Goal: Task Accomplishment & Management: Manage account settings

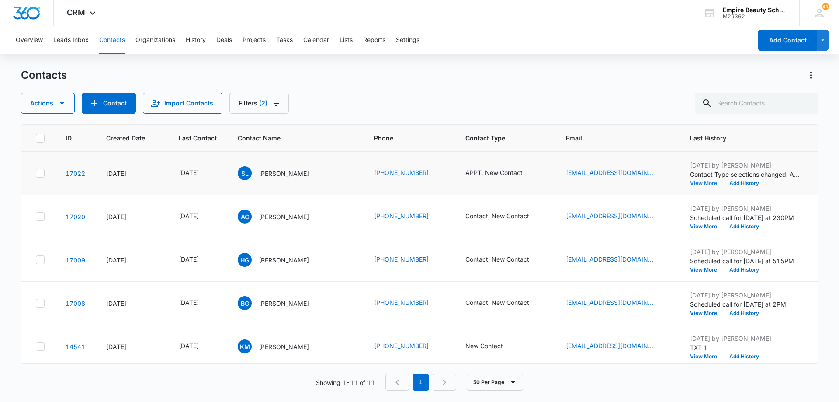
click at [695, 183] on button "View More" at bounding box center [706, 183] width 33 height 5
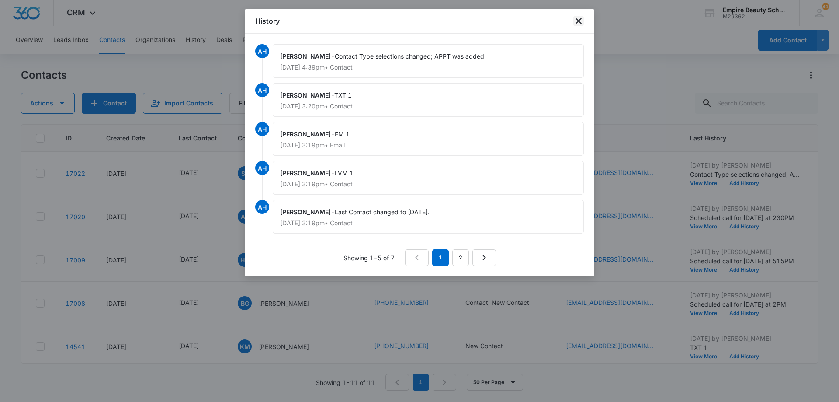
click at [575, 22] on icon "close" at bounding box center [579, 21] width 10 height 10
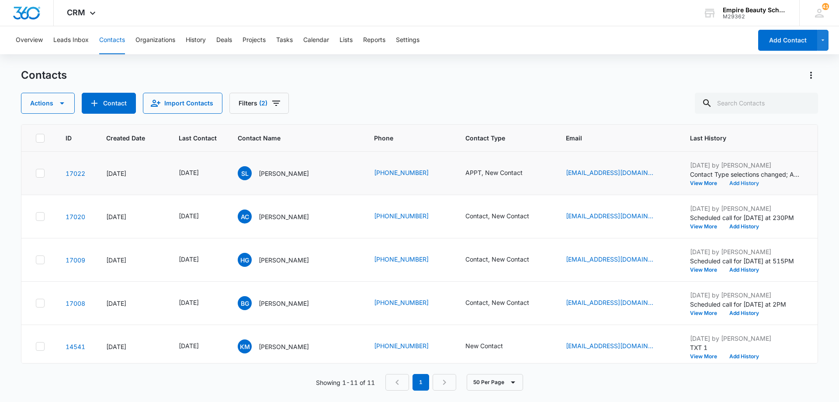
click at [748, 183] on button "Add History" at bounding box center [744, 183] width 42 height 5
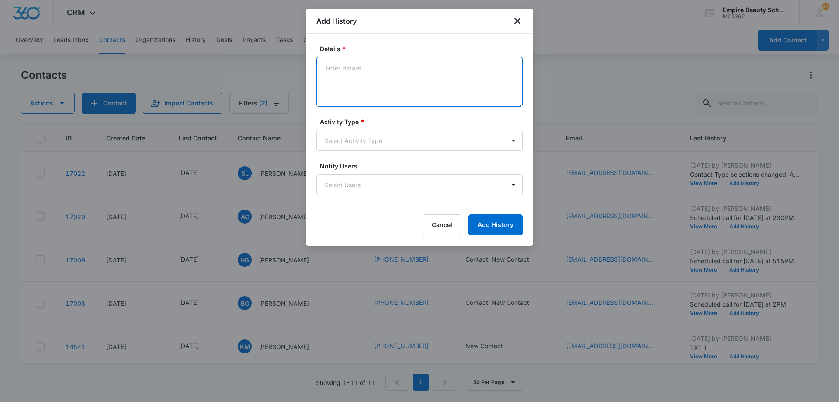
click at [337, 84] on textarea "Details *" at bounding box center [420, 82] width 206 height 50
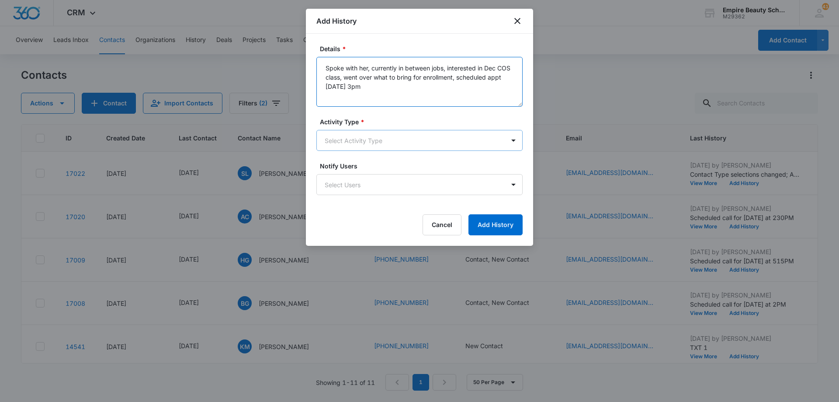
type textarea "Spoke with her, currently in between jobs, interested in Dec COS class, went ov…"
click at [388, 146] on body "CRM Apps Forms CRM Email Shop Payments POS Files Brand Settings Empire Beauty S…" at bounding box center [419, 201] width 839 height 402
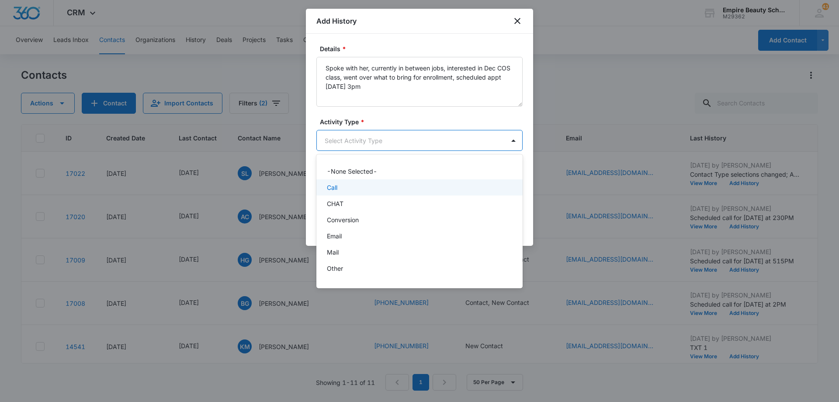
click at [378, 185] on div "Call" at bounding box center [419, 187] width 184 height 9
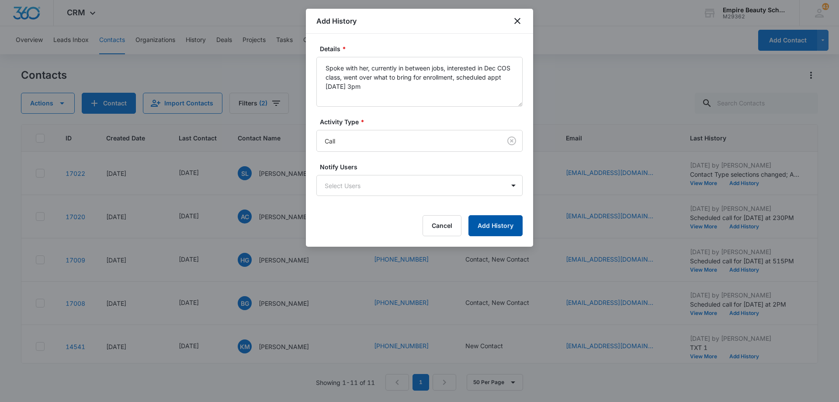
click at [492, 230] on button "Add History" at bounding box center [496, 225] width 54 height 21
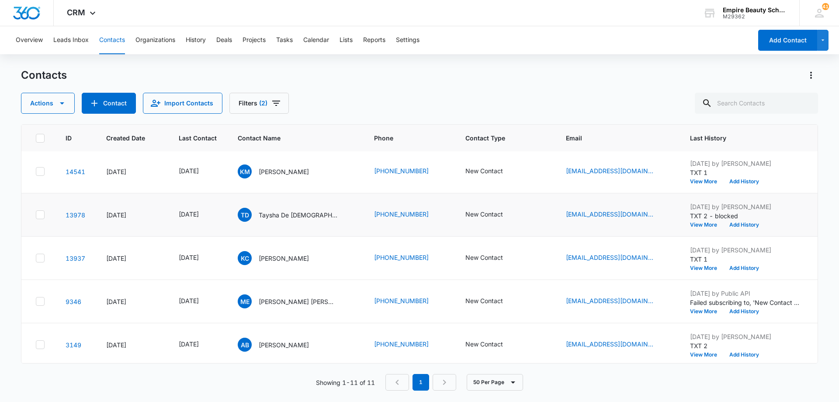
scroll to position [219, 0]
click at [514, 214] on icon "Contact Type - New Contact - Select to Edit Field" at bounding box center [513, 214] width 10 height 10
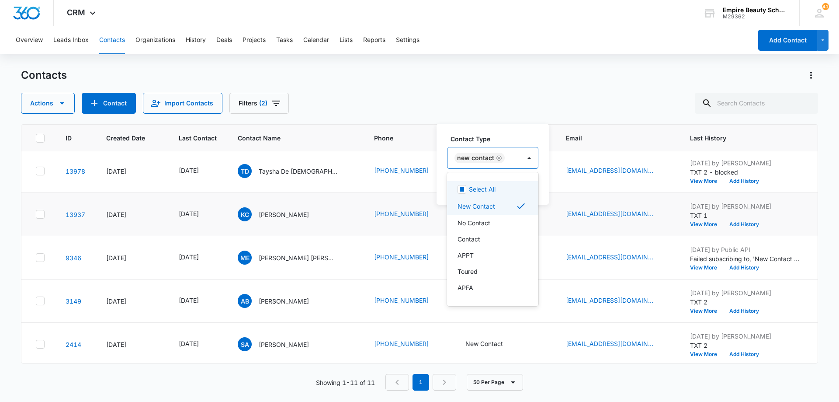
click at [508, 163] on div "New Contact" at bounding box center [484, 157] width 73 height 21
click at [496, 254] on div "APPT" at bounding box center [492, 254] width 69 height 9
click at [551, 157] on div at bounding box center [558, 158] width 14 height 14
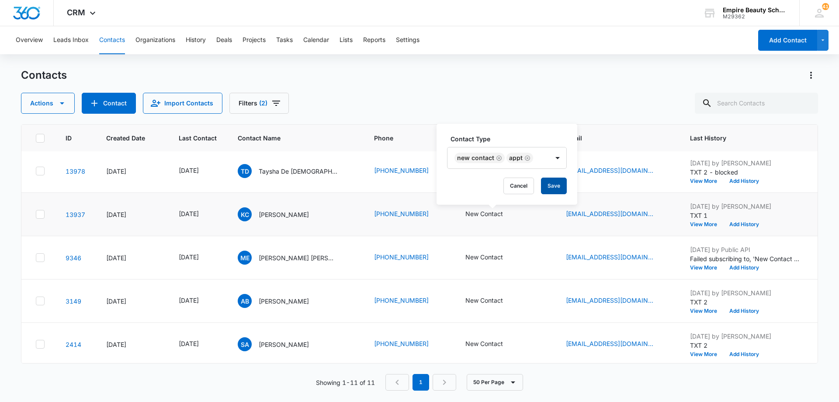
click at [549, 188] on button "Save" at bounding box center [554, 185] width 26 height 17
click at [737, 223] on button "Add History" at bounding box center [744, 224] width 42 height 5
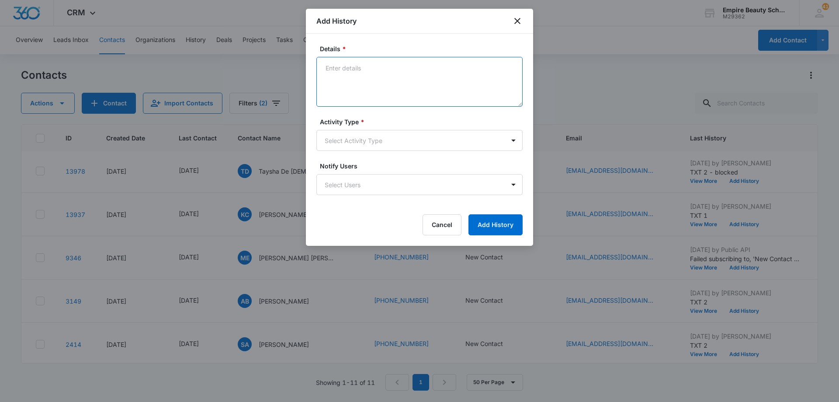
click at [417, 78] on textarea "Details *" at bounding box center [420, 82] width 206 height 50
type textarea "Spoke with through texts, came to BYOE last year, interested in enrolling, sche…"
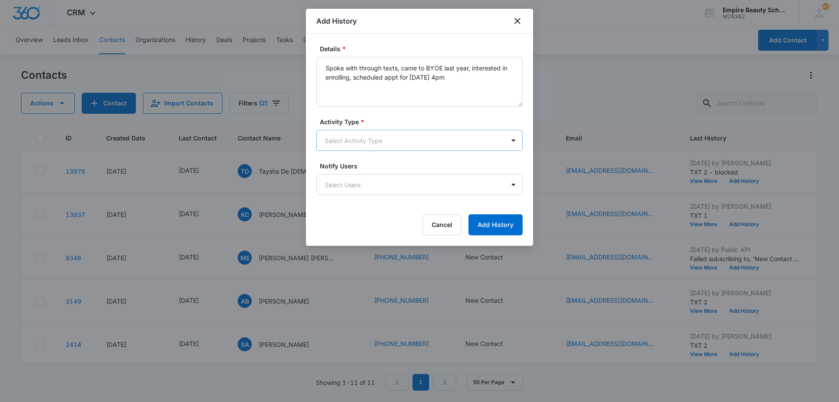
click at [352, 139] on body "CRM Apps Forms CRM Email Shop Payments POS Files Brand Settings Empire Beauty S…" at bounding box center [419, 201] width 839 height 402
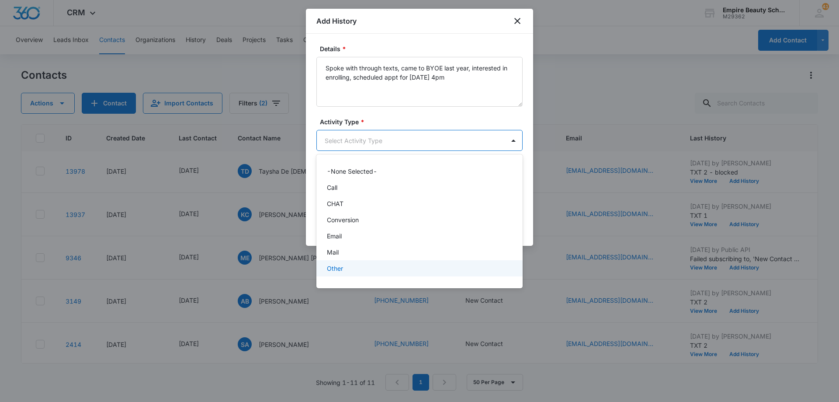
scroll to position [45, 0]
click at [370, 268] on div "Text" at bounding box center [419, 271] width 184 height 9
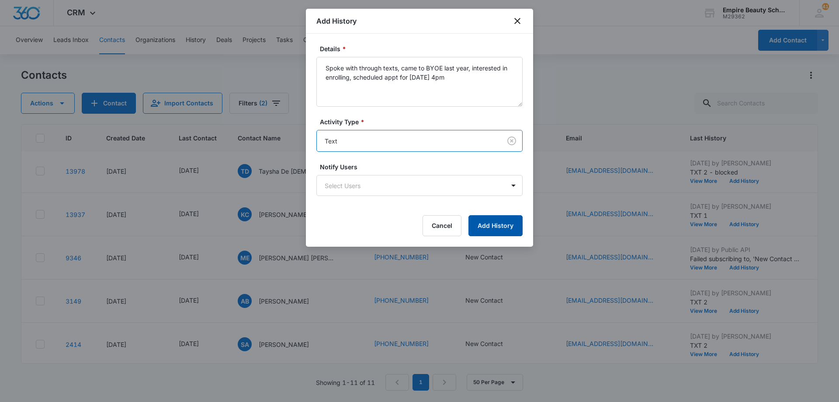
click at [479, 230] on button "Add History" at bounding box center [496, 225] width 54 height 21
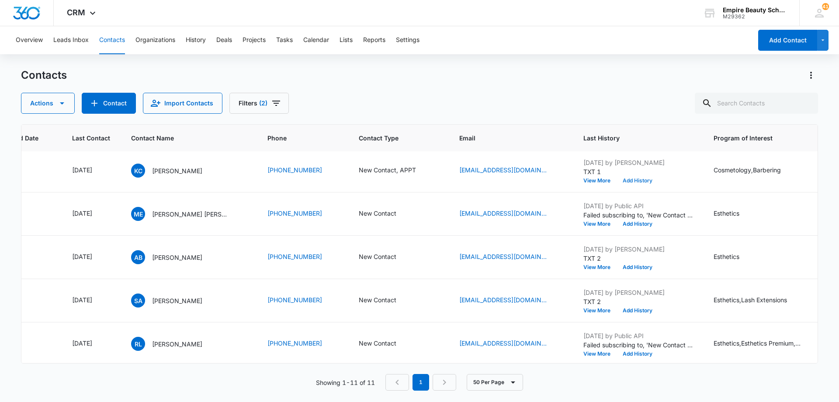
scroll to position [262, 119]
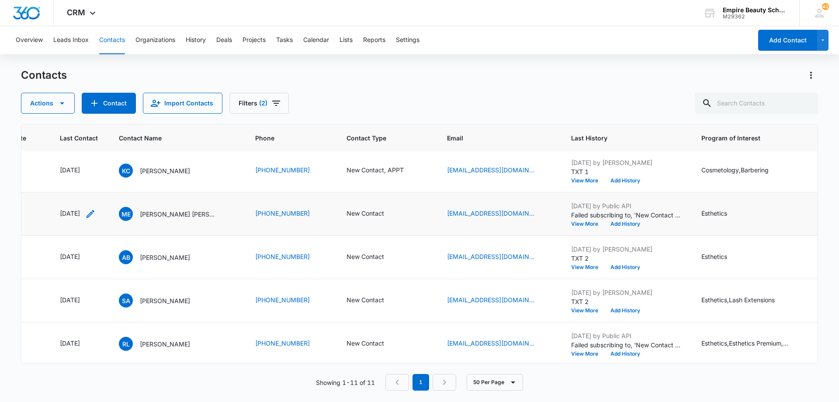
click at [96, 212] on icon "Last Contact - 1702857600 - Select to Edit Field" at bounding box center [90, 214] width 10 height 10
click at [105, 154] on input "[DATE]" at bounding box center [87, 158] width 64 height 10
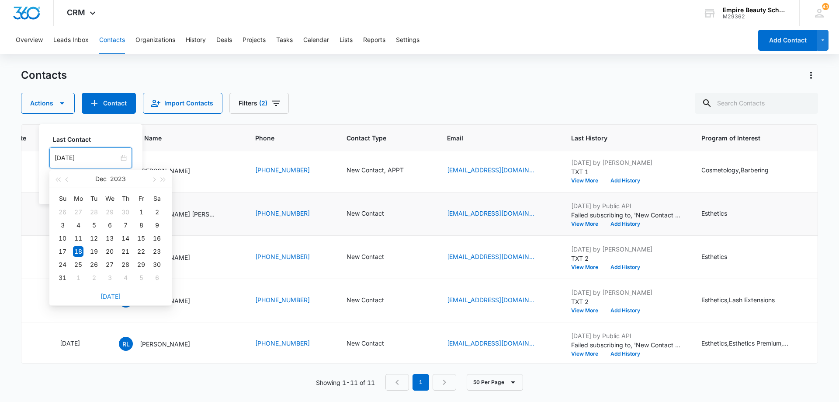
click at [116, 296] on link "[DATE]" at bounding box center [111, 295] width 20 height 7
type input "[DATE]"
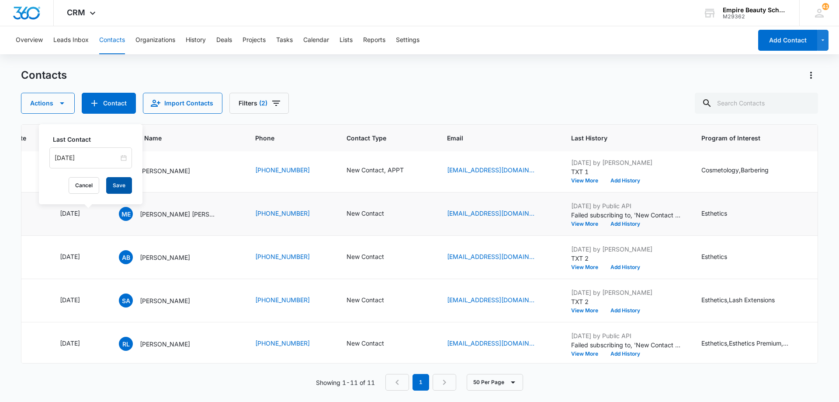
click at [117, 185] on button "Save" at bounding box center [119, 185] width 26 height 17
click at [624, 222] on button "Add History" at bounding box center [626, 223] width 42 height 5
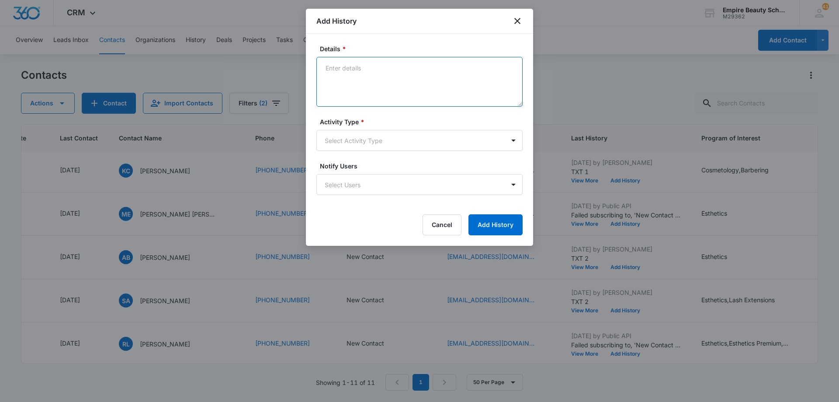
click at [413, 83] on textarea "Details *" at bounding box center [420, 82] width 206 height 50
type textarea "LVM 1"
click at [393, 139] on body "CRM Apps Forms CRM Email Shop Payments POS Files Brand Settings Empire Beauty S…" at bounding box center [419, 201] width 839 height 402
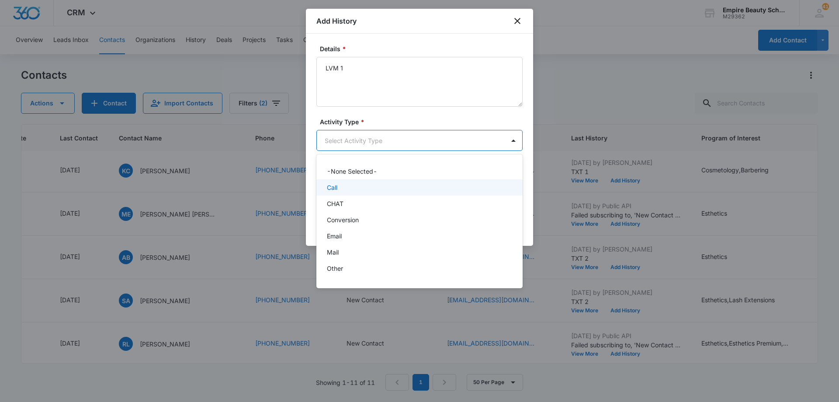
click at [390, 185] on div "Call" at bounding box center [419, 187] width 184 height 9
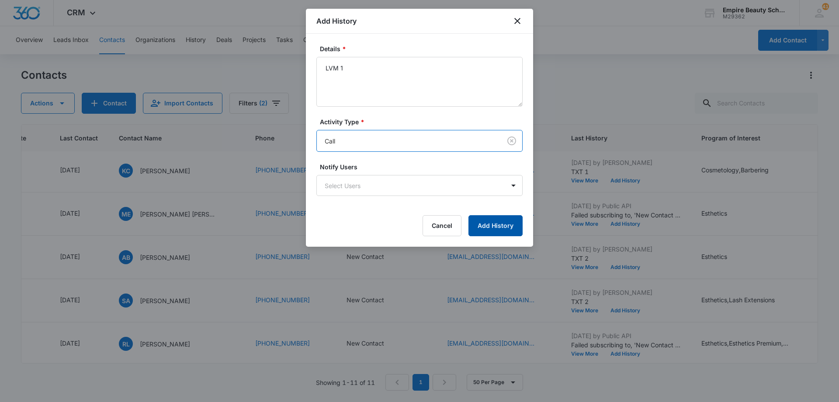
click at [498, 224] on button "Add History" at bounding box center [496, 225] width 54 height 21
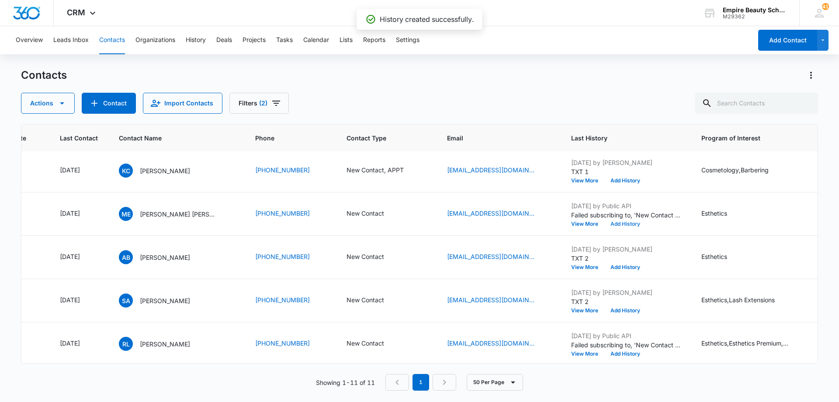
click at [626, 222] on button "Add History" at bounding box center [626, 223] width 42 height 5
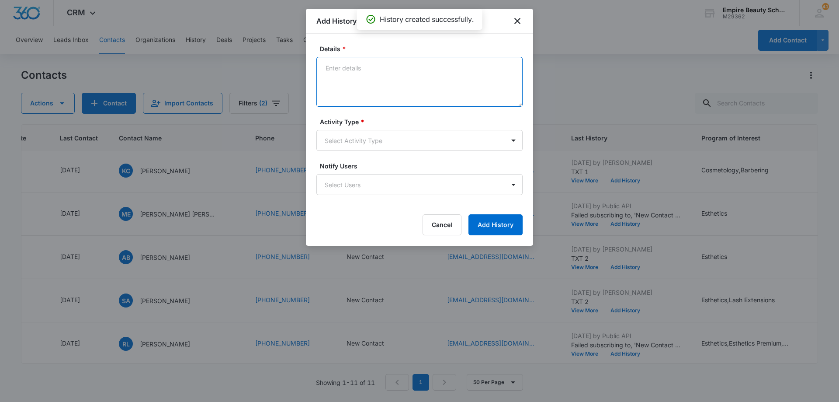
click at [414, 77] on textarea "Details *" at bounding box center [420, 82] width 206 height 50
type textarea "EM 1"
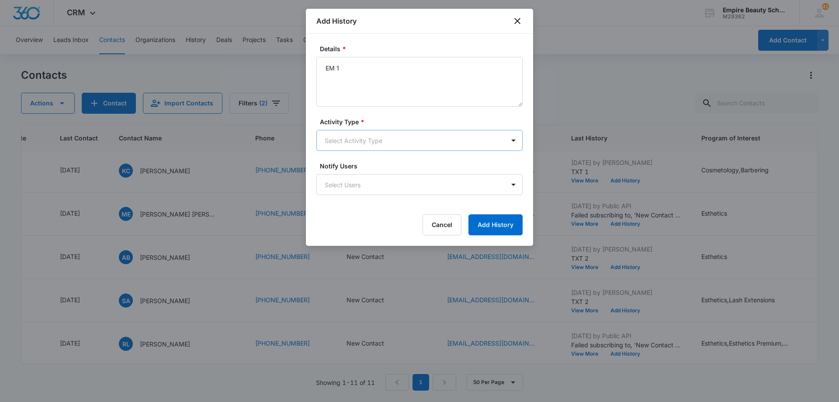
click at [394, 143] on body "CRM Apps Forms CRM Email Shop Payments POS Files Brand Settings Empire Beauty S…" at bounding box center [419, 201] width 839 height 402
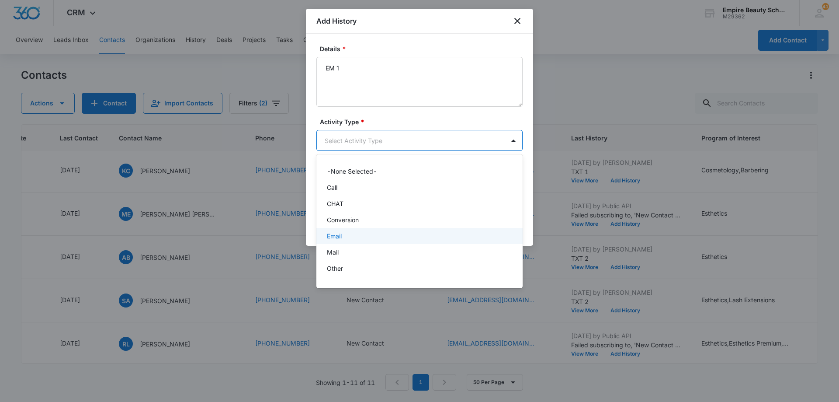
click at [376, 241] on div "Email" at bounding box center [420, 236] width 206 height 16
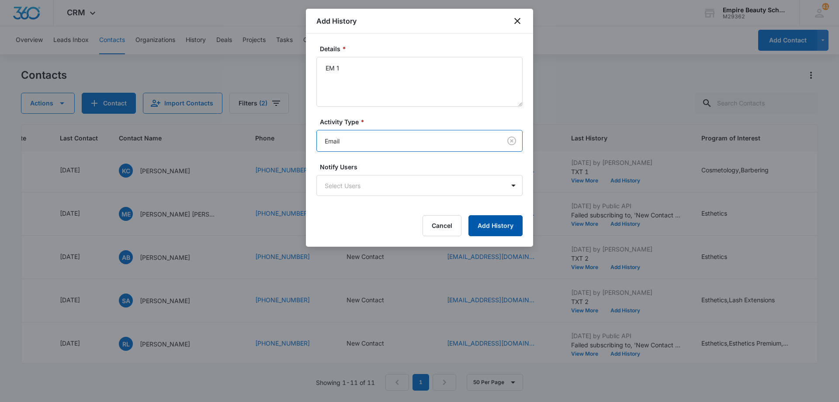
click at [485, 216] on button "Add History" at bounding box center [496, 225] width 54 height 21
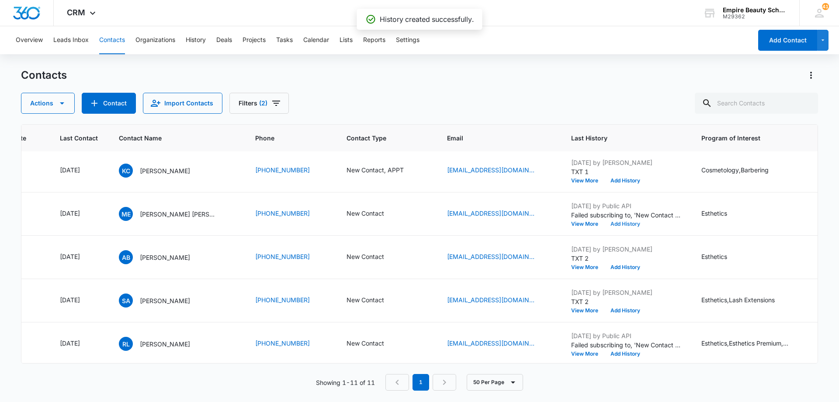
click at [632, 223] on button "Add History" at bounding box center [626, 223] width 42 height 5
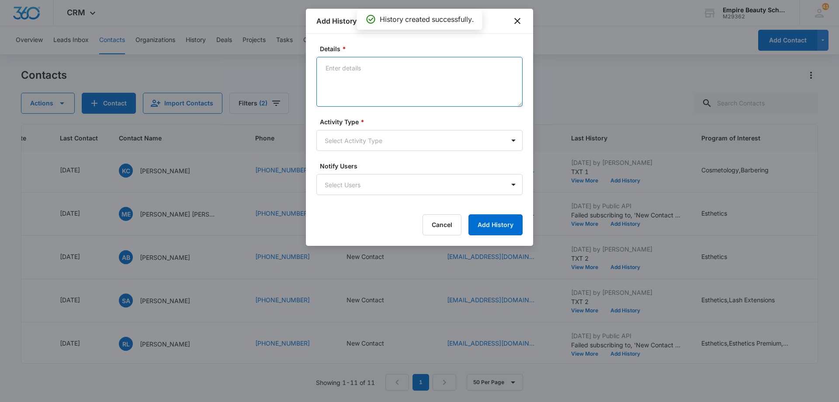
click at [365, 77] on textarea "Details *" at bounding box center [420, 82] width 206 height 50
type textarea "TXT 1"
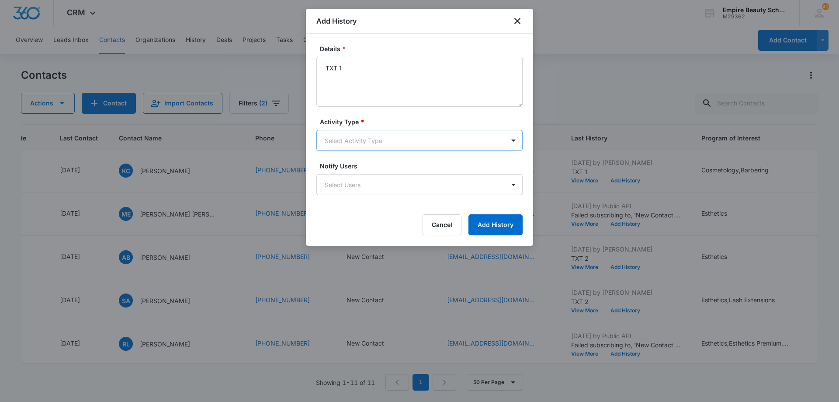
click at [369, 139] on body "CRM Apps Forms CRM Email Shop Payments POS Files Brand Settings Empire Beauty S…" at bounding box center [419, 201] width 839 height 402
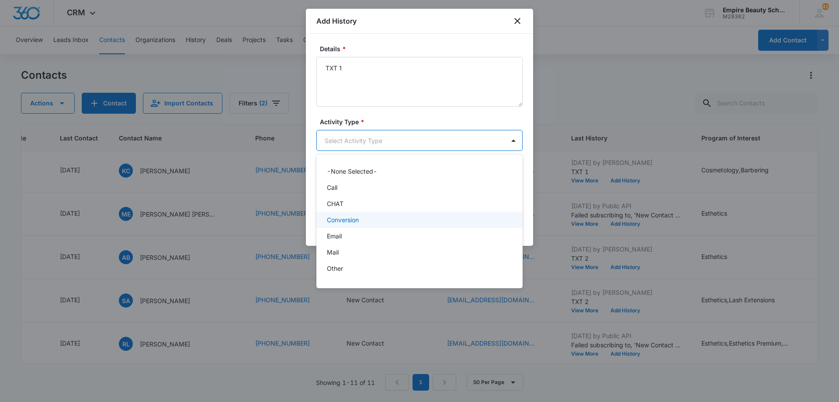
scroll to position [45, 0]
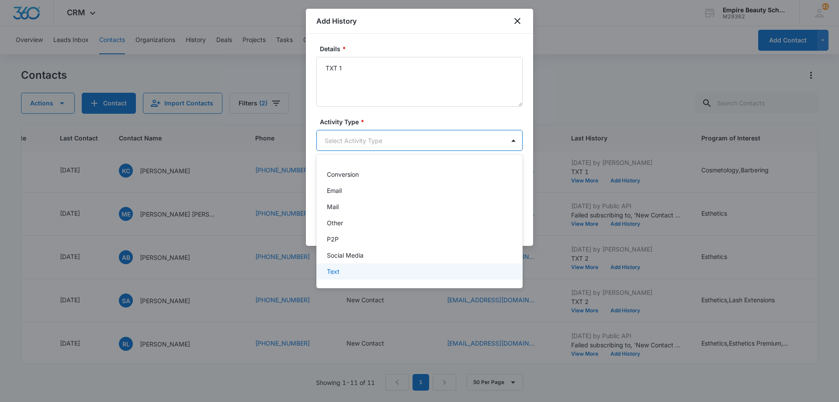
click at [374, 271] on div "Text" at bounding box center [419, 271] width 184 height 9
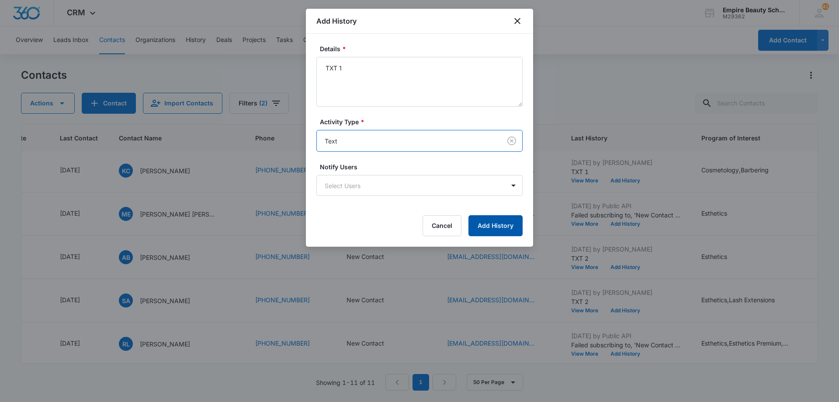
click at [480, 223] on button "Add History" at bounding box center [496, 225] width 54 height 21
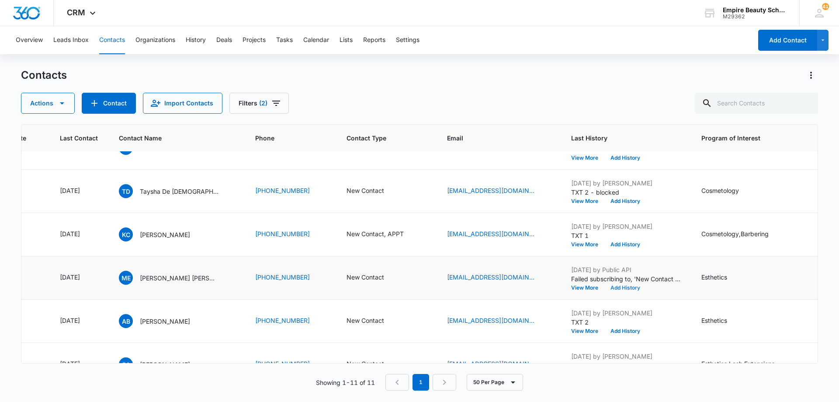
scroll to position [271, 119]
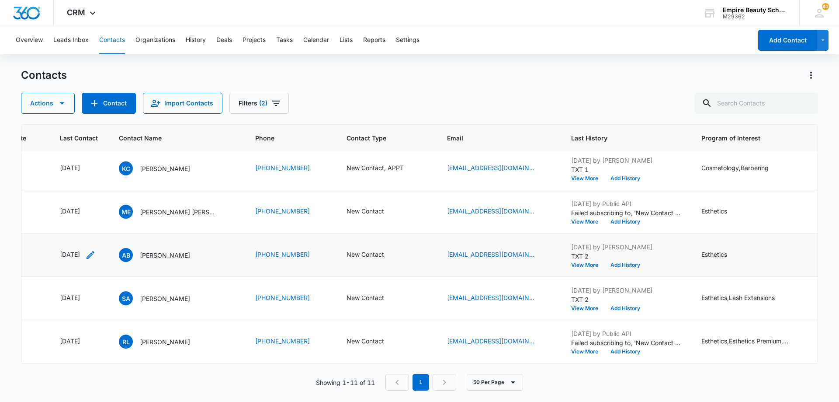
click at [96, 250] on icon "Last Contact - 1755475200 - Select to Edit Field" at bounding box center [90, 255] width 10 height 10
click at [100, 193] on input "[DATE]" at bounding box center [87, 193] width 64 height 10
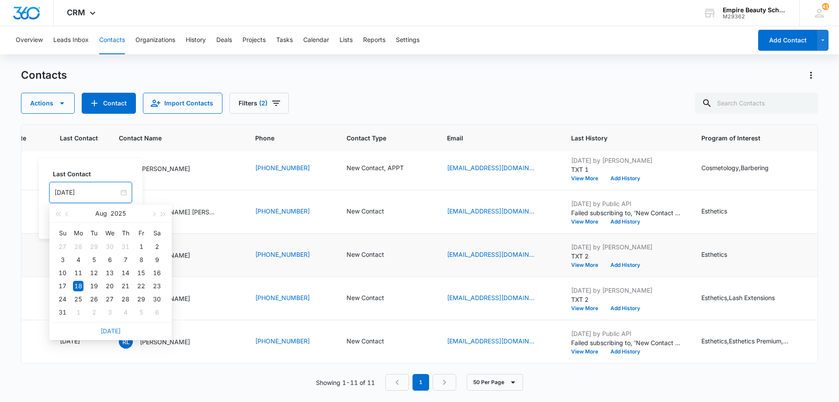
click at [105, 330] on link "[DATE]" at bounding box center [111, 330] width 20 height 7
type input "[DATE]"
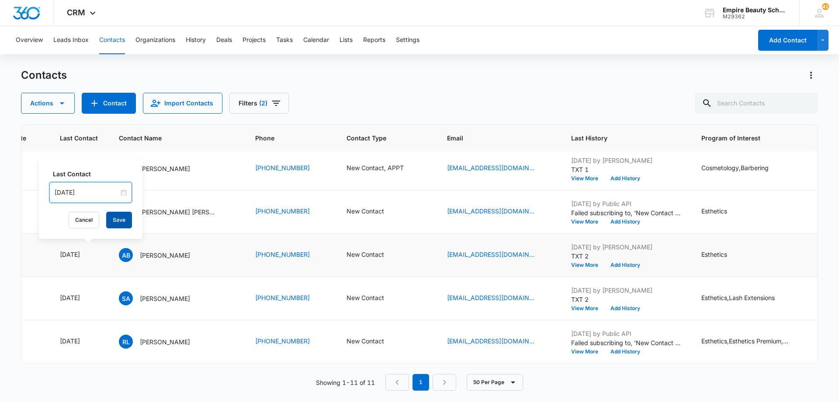
click at [119, 223] on button "Save" at bounding box center [119, 220] width 26 height 17
click at [394, 251] on icon "Contact Type - New Contact - Select to Edit Field" at bounding box center [395, 255] width 8 height 8
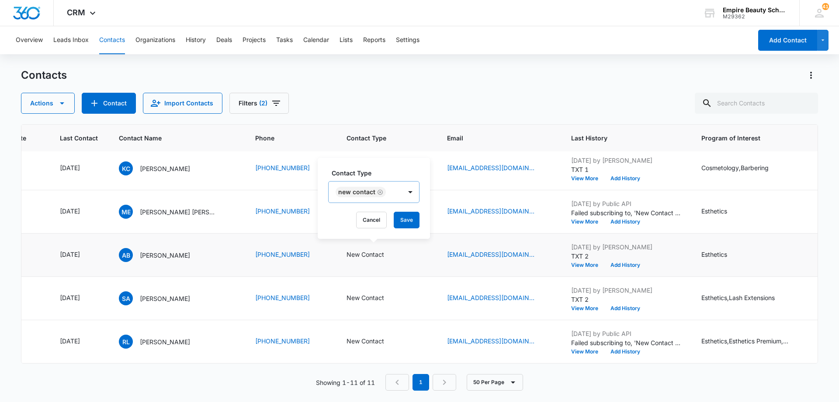
click at [379, 192] on icon "Remove New Contact" at bounding box center [380, 191] width 5 height 5
click at [392, 194] on div at bounding box center [396, 192] width 14 height 14
click at [374, 260] on div "No Contact" at bounding box center [366, 255] width 77 height 16
click at [397, 197] on div at bounding box center [405, 191] width 17 height 21
click at [398, 218] on button "Save" at bounding box center [402, 220] width 26 height 17
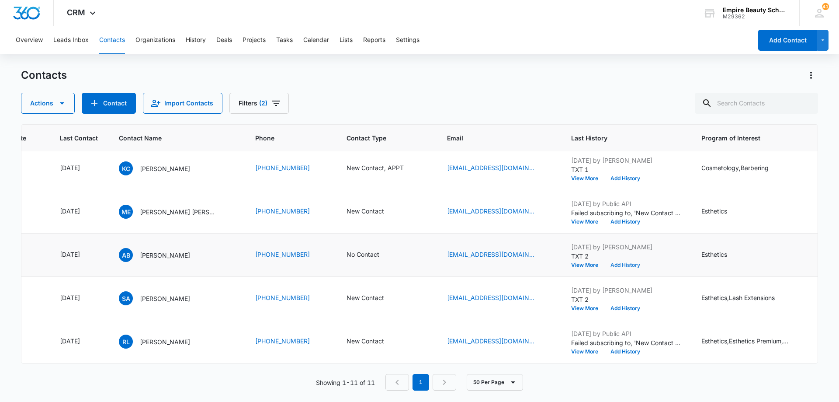
click at [617, 262] on button "Add History" at bounding box center [626, 264] width 42 height 5
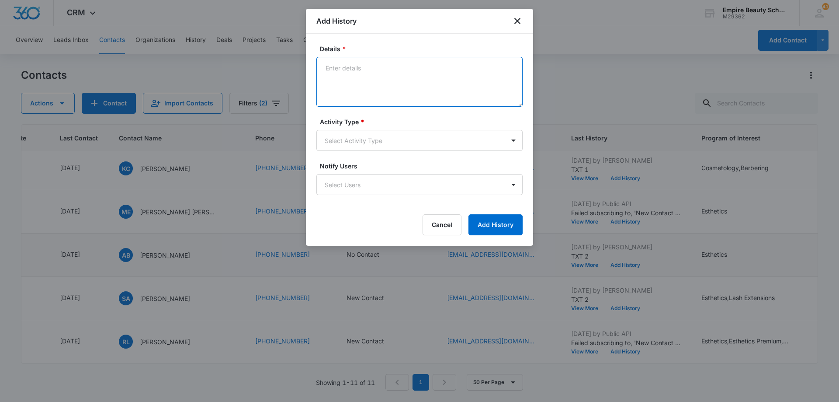
click at [384, 82] on textarea "Details *" at bounding box center [420, 82] width 206 height 50
type textarea "LVM 3"
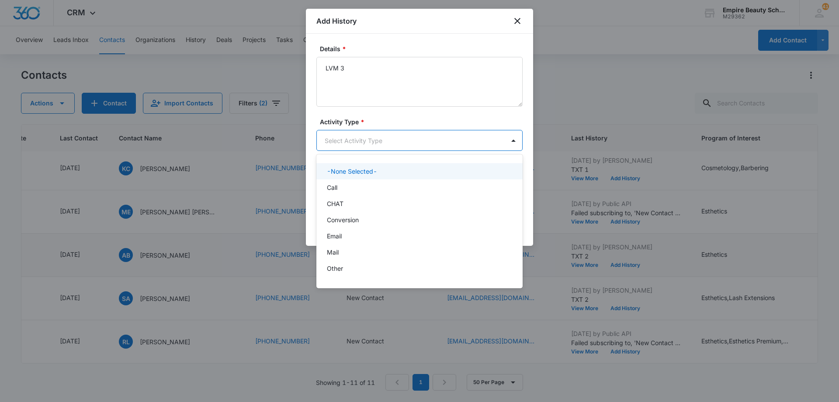
click at [371, 146] on body "CRM Apps Forms CRM Email Shop Payments POS Files Brand Settings Empire Beauty S…" at bounding box center [419, 201] width 839 height 402
click at [364, 190] on div "Call" at bounding box center [419, 187] width 184 height 9
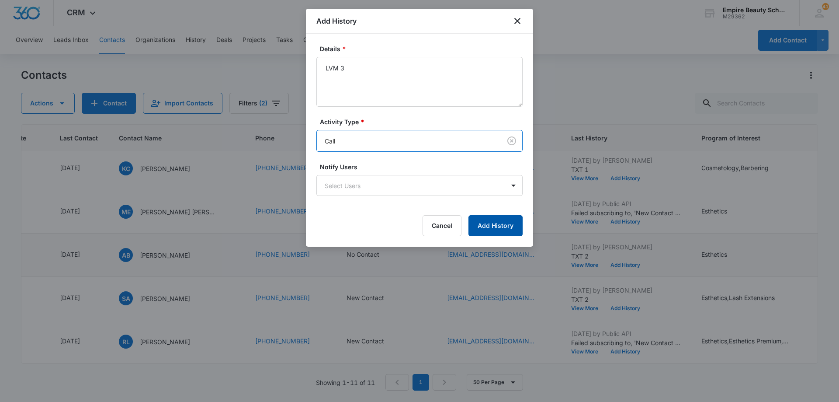
click at [486, 221] on button "Add History" at bounding box center [496, 225] width 54 height 21
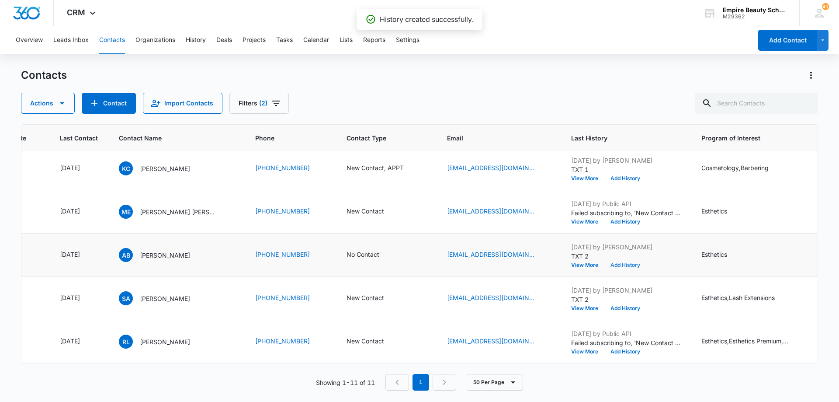
click at [623, 262] on button "Add History" at bounding box center [626, 264] width 42 height 5
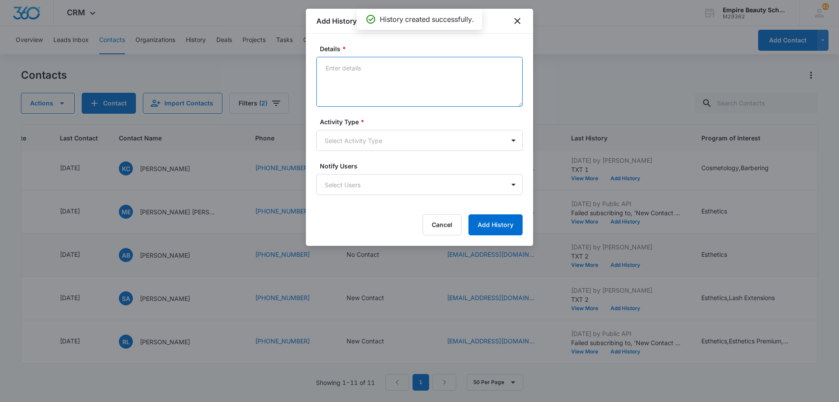
click at [386, 75] on textarea "Details *" at bounding box center [420, 82] width 206 height 50
type textarea "EM 3"
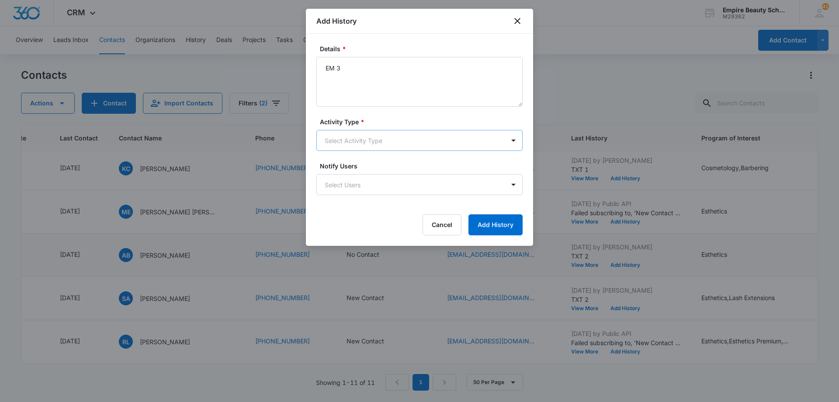
click at [386, 139] on body "CRM Apps Forms CRM Email Shop Payments POS Files Brand Settings Empire Beauty S…" at bounding box center [419, 201] width 839 height 402
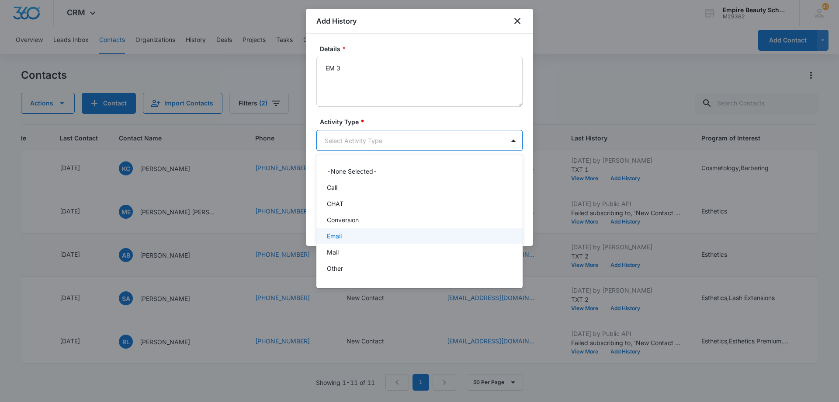
click at [387, 237] on div "Email" at bounding box center [419, 235] width 184 height 9
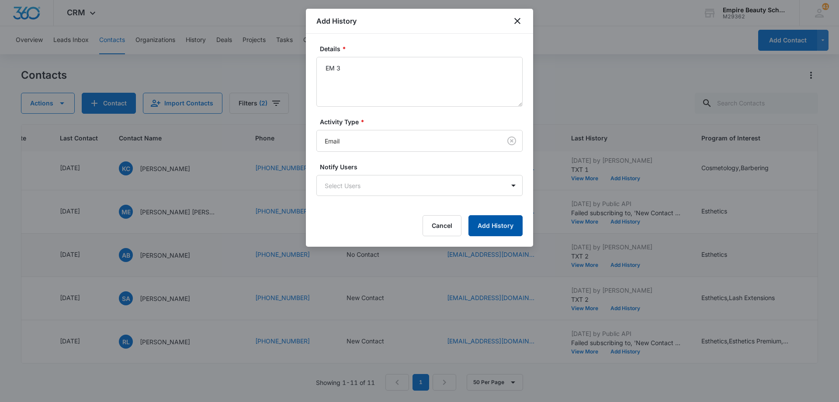
click at [484, 230] on button "Add History" at bounding box center [496, 225] width 54 height 21
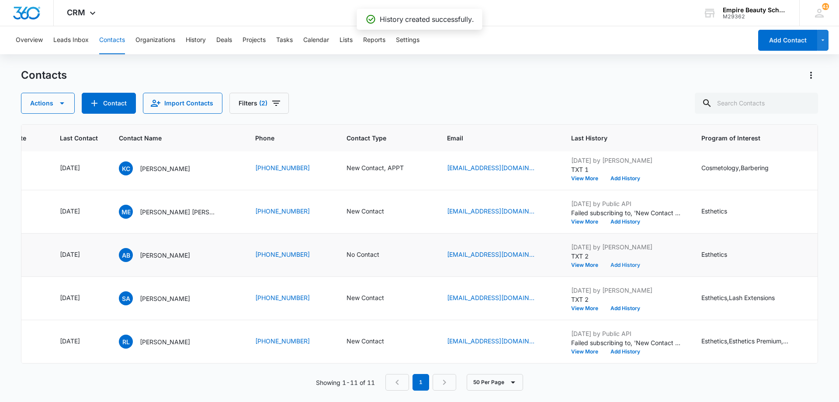
click at [623, 262] on button "Add History" at bounding box center [626, 264] width 42 height 5
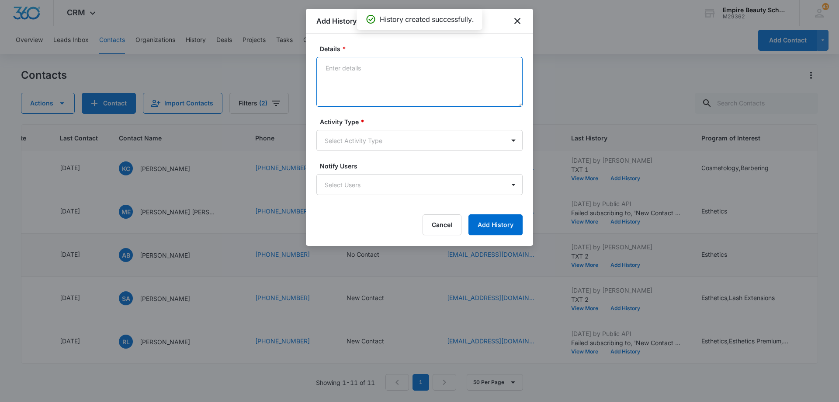
click at [367, 81] on textarea "Details *" at bounding box center [420, 82] width 206 height 50
type textarea "TXT 3"
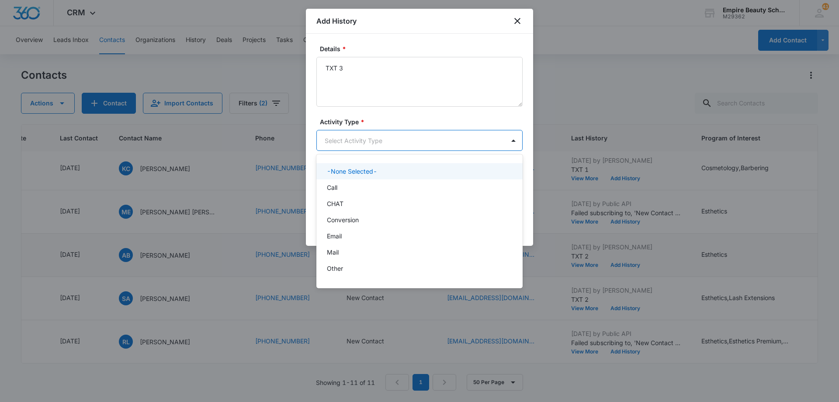
click at [374, 139] on body "CRM Apps Forms CRM Email Shop Payments POS Files Brand Settings Empire Beauty S…" at bounding box center [419, 201] width 839 height 402
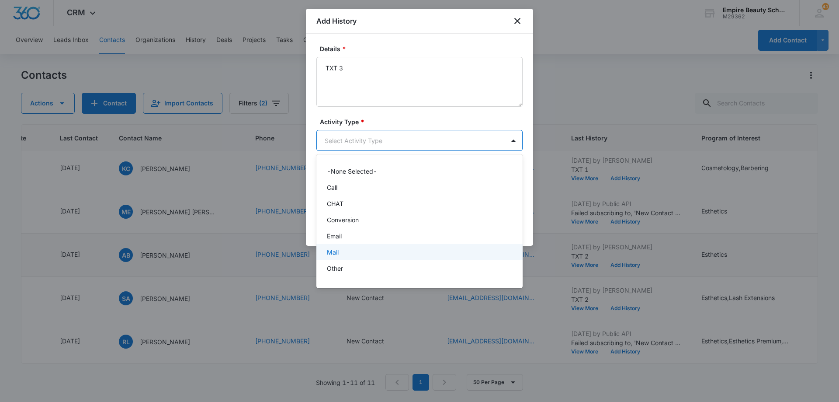
scroll to position [45, 0]
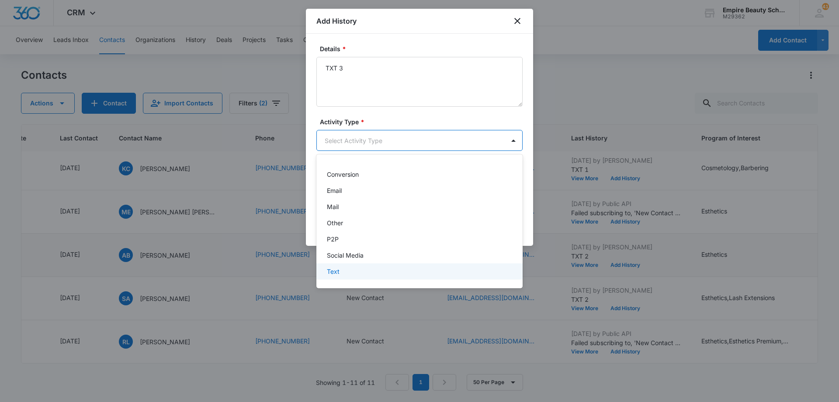
click at [369, 268] on div "Text" at bounding box center [419, 271] width 184 height 9
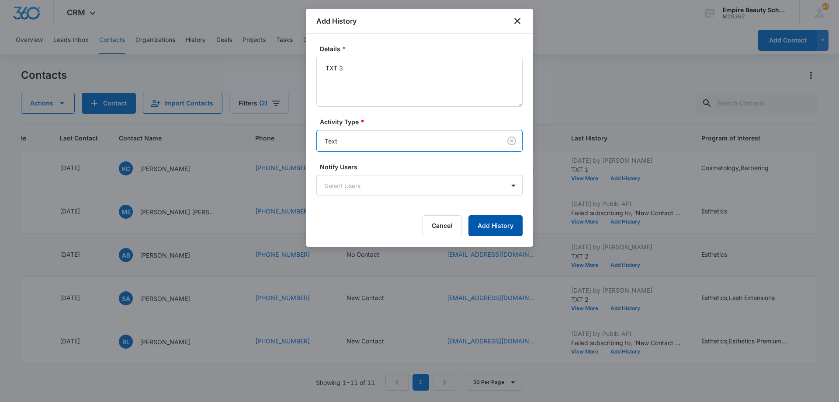
click at [494, 226] on button "Add History" at bounding box center [496, 225] width 54 height 21
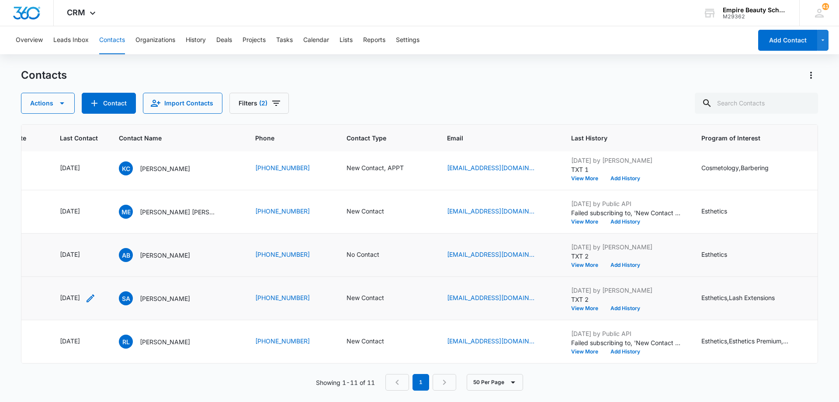
click at [96, 293] on icon "Last Contact - 1755475200 - Select to Edit Field" at bounding box center [90, 298] width 10 height 10
click at [103, 233] on input "[DATE]" at bounding box center [87, 236] width 64 height 10
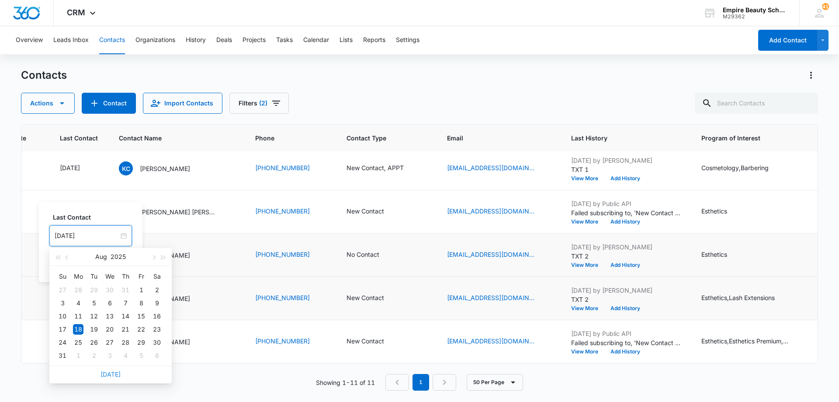
click at [109, 373] on link "[DATE]" at bounding box center [111, 373] width 20 height 7
type input "[DATE]"
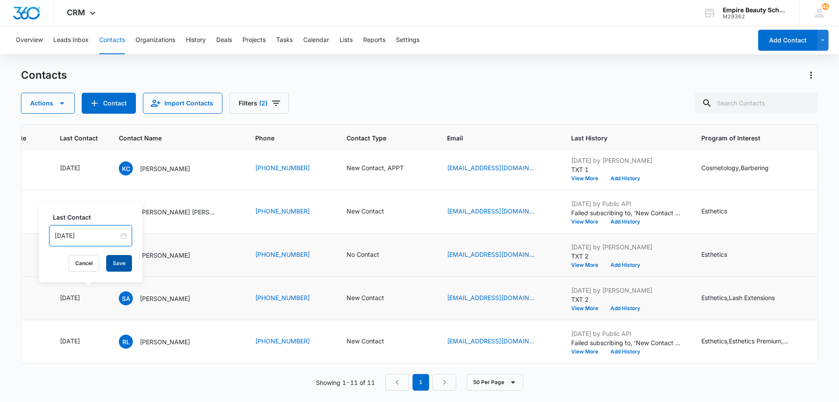
click at [109, 264] on button "Save" at bounding box center [119, 263] width 26 height 17
click at [391, 294] on icon "Contact Type - New Contact - Select to Edit Field" at bounding box center [395, 298] width 8 height 8
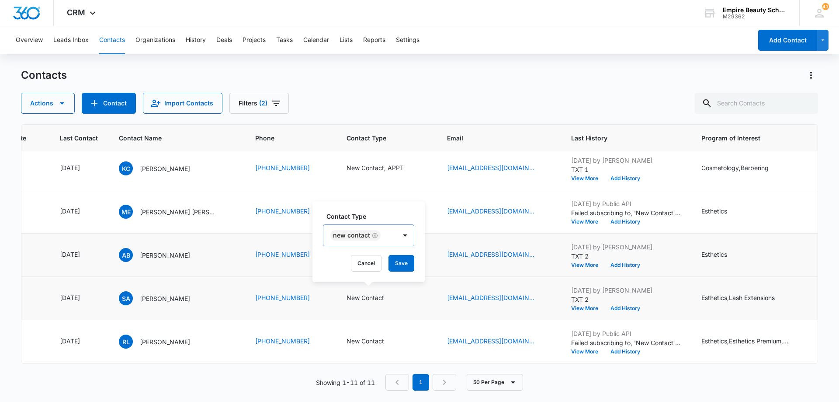
click at [375, 236] on icon "Remove New Contact" at bounding box center [374, 235] width 5 height 5
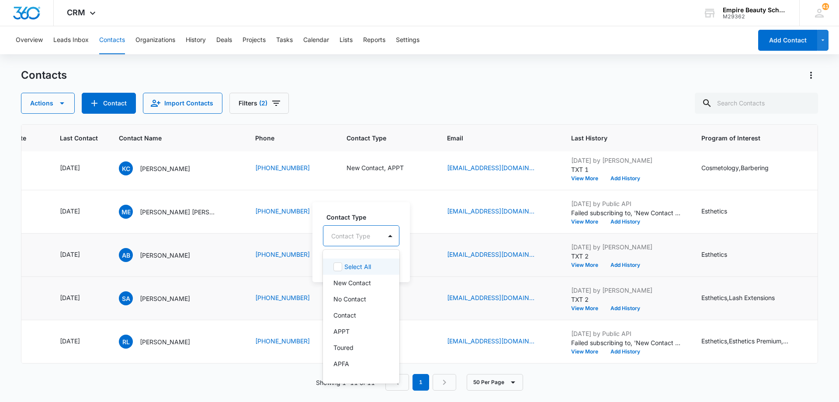
click at [381, 237] on div "Contact Type" at bounding box center [352, 236] width 58 height 20
click at [364, 299] on p "No Contact" at bounding box center [350, 298] width 33 height 9
click at [388, 235] on div "No Contact" at bounding box center [357, 235] width 68 height 21
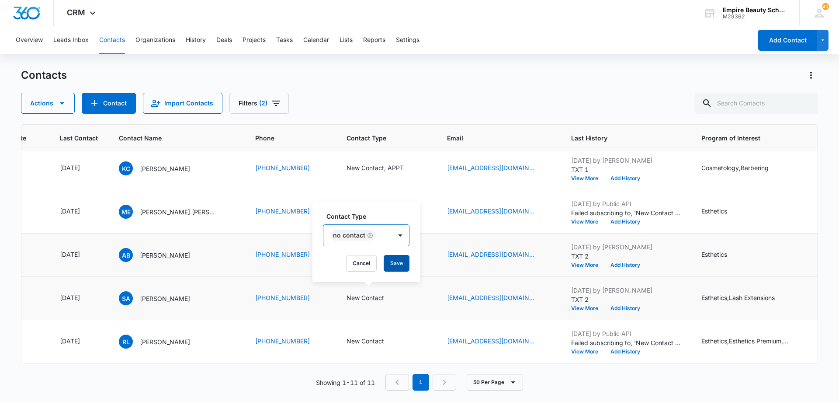
click at [393, 261] on button "Save" at bounding box center [397, 263] width 26 height 17
click at [615, 306] on button "Add History" at bounding box center [626, 308] width 42 height 5
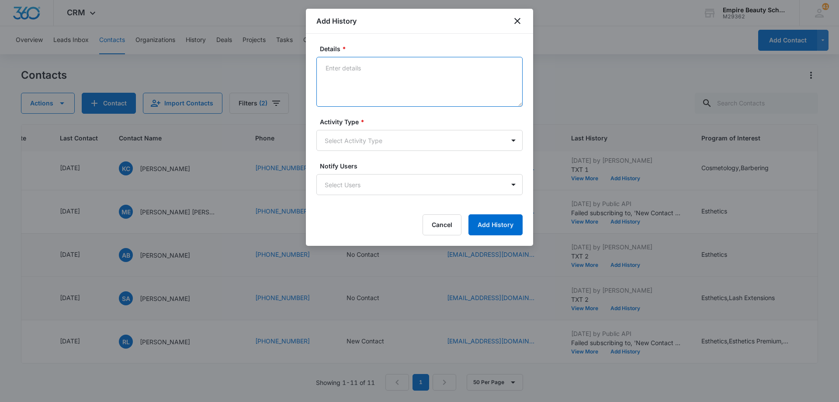
click at [393, 80] on textarea "Details *" at bounding box center [420, 82] width 206 height 50
type textarea "LVM 3"
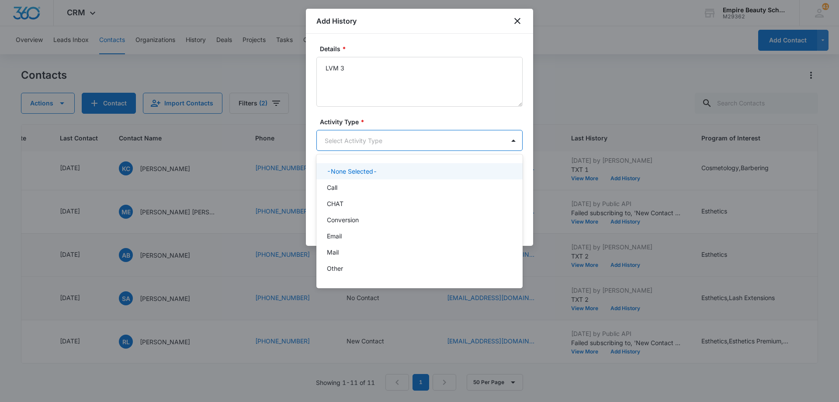
click at [386, 143] on body "CRM Apps Forms CRM Email Shop Payments POS Files Brand Settings Empire Beauty S…" at bounding box center [419, 201] width 839 height 402
click at [379, 189] on div "Call" at bounding box center [419, 187] width 184 height 9
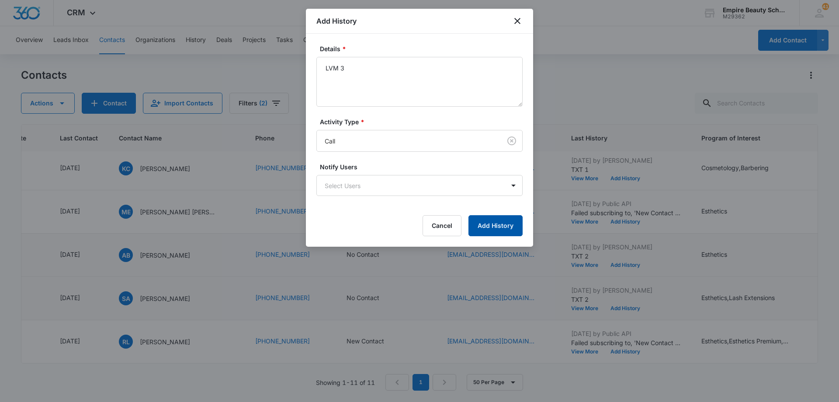
click at [483, 227] on button "Add History" at bounding box center [496, 225] width 54 height 21
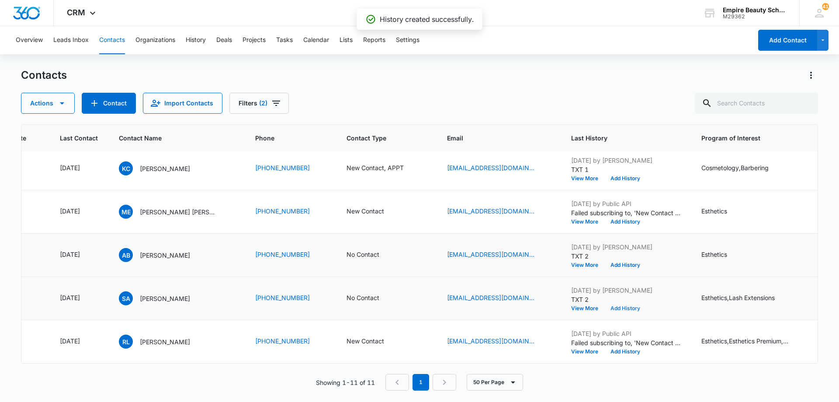
click at [616, 306] on button "Add History" at bounding box center [626, 308] width 42 height 5
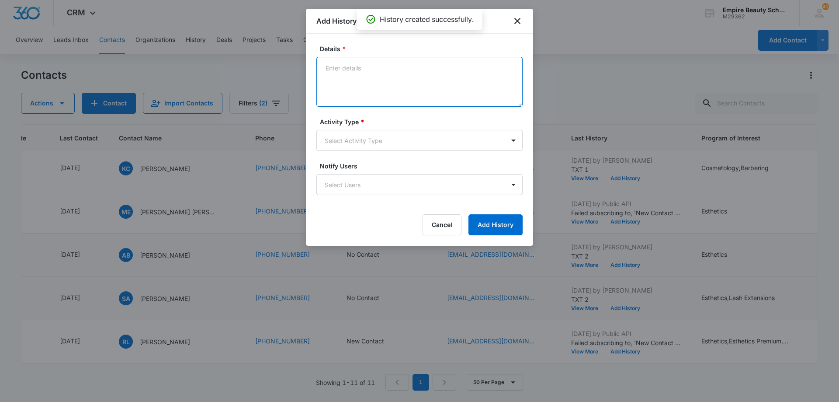
click at [374, 79] on textarea "Details *" at bounding box center [420, 82] width 206 height 50
type textarea "EM 3"
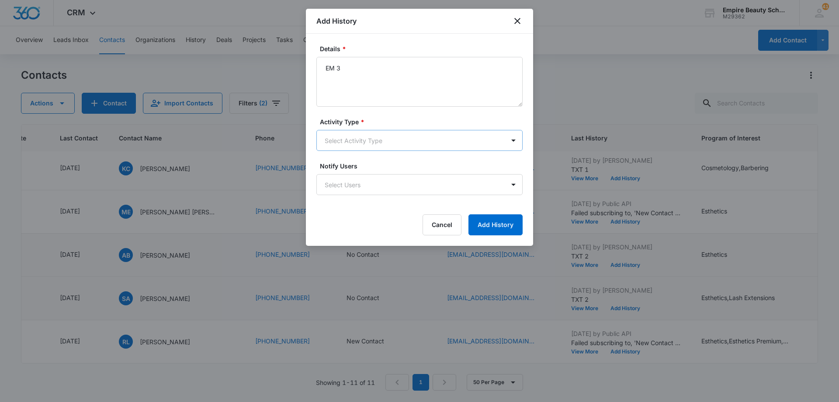
click at [371, 142] on body "CRM Apps Forms CRM Email Shop Payments POS Files Brand Settings Empire Beauty S…" at bounding box center [419, 201] width 839 height 402
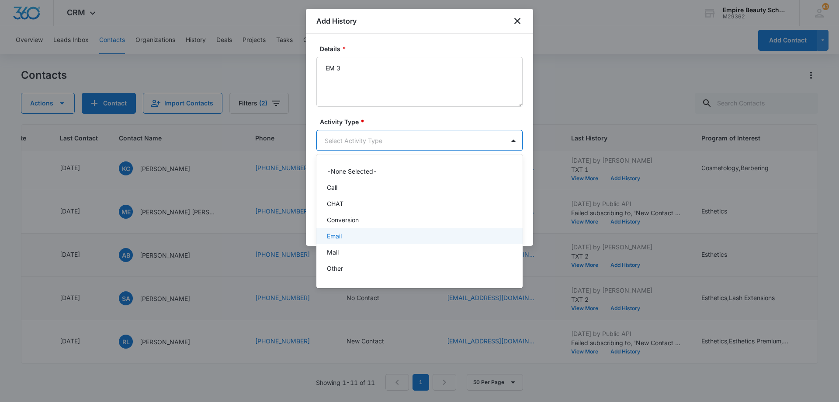
drag, startPoint x: 373, startPoint y: 233, endPoint x: 380, endPoint y: 232, distance: 7.4
click at [373, 233] on div "Email" at bounding box center [419, 235] width 184 height 9
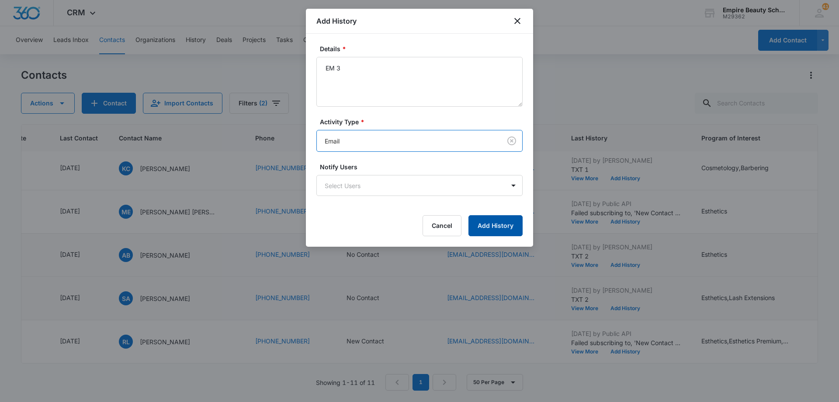
click at [490, 223] on button "Add History" at bounding box center [496, 225] width 54 height 21
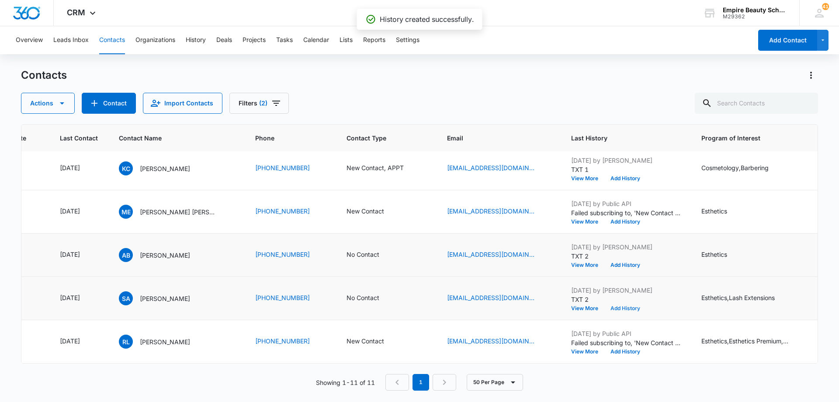
click at [613, 306] on button "Add History" at bounding box center [626, 308] width 42 height 5
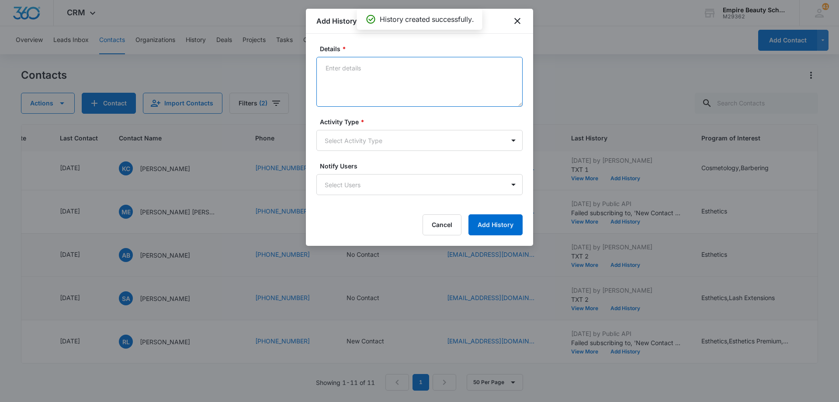
click at [359, 79] on textarea "Details *" at bounding box center [420, 82] width 206 height 50
type textarea "TXT 3"
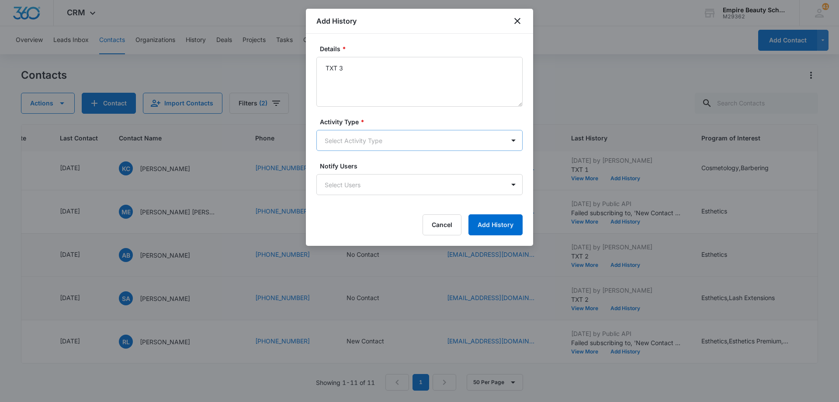
click at [356, 145] on body "CRM Apps Forms CRM Email Shop Payments POS Files Brand Settings Empire Beauty S…" at bounding box center [419, 201] width 839 height 402
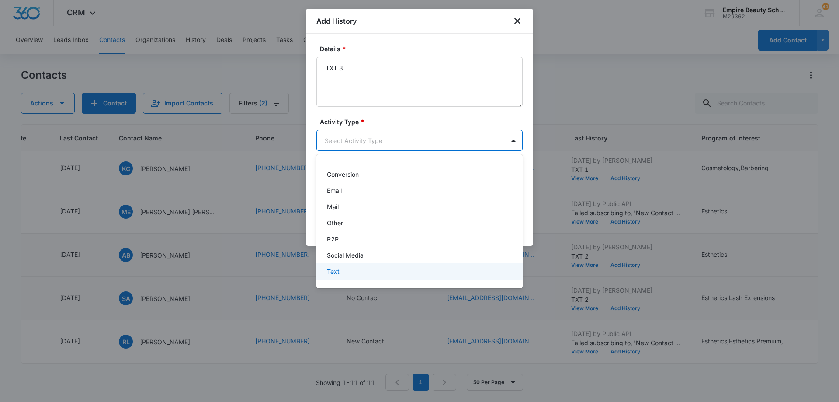
click at [373, 269] on div "Text" at bounding box center [419, 271] width 184 height 9
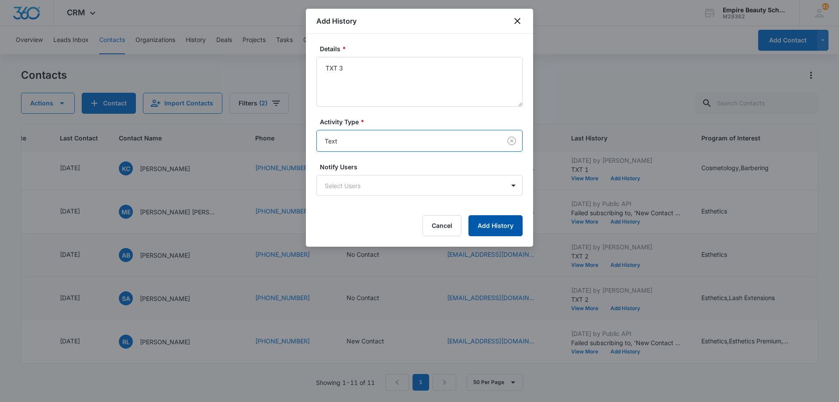
click at [474, 226] on button "Add History" at bounding box center [496, 225] width 54 height 21
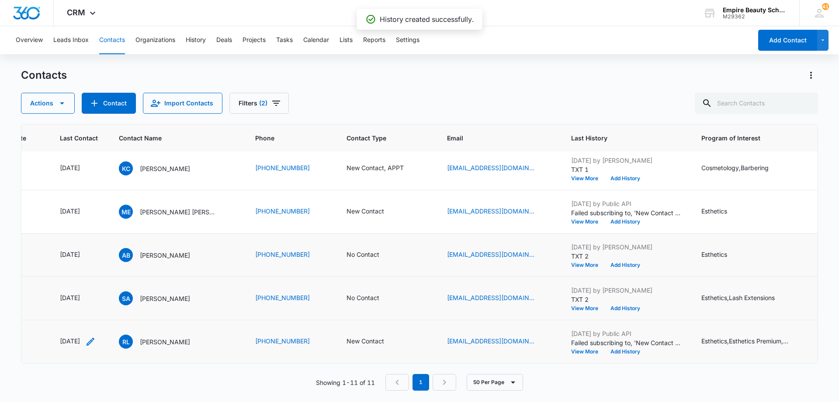
click at [96, 336] on icon "Last Contact - 1751328000 - Select to Edit Field" at bounding box center [90, 341] width 10 height 10
click at [98, 278] on input "[DATE]" at bounding box center [83, 279] width 64 height 10
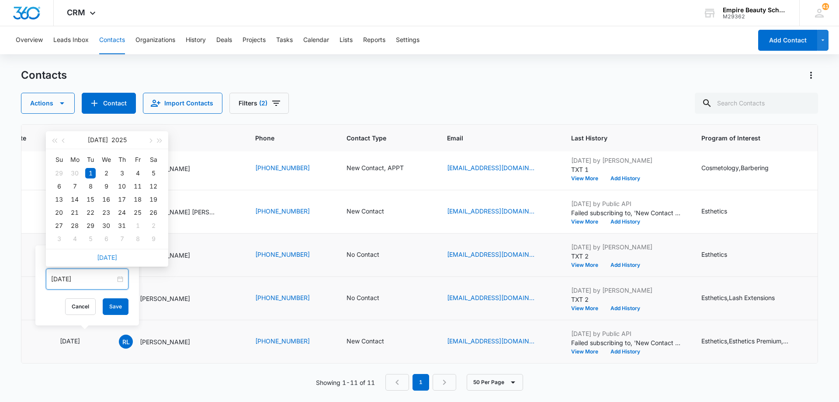
click at [113, 254] on link "[DATE]" at bounding box center [107, 257] width 20 height 7
type input "[DATE]"
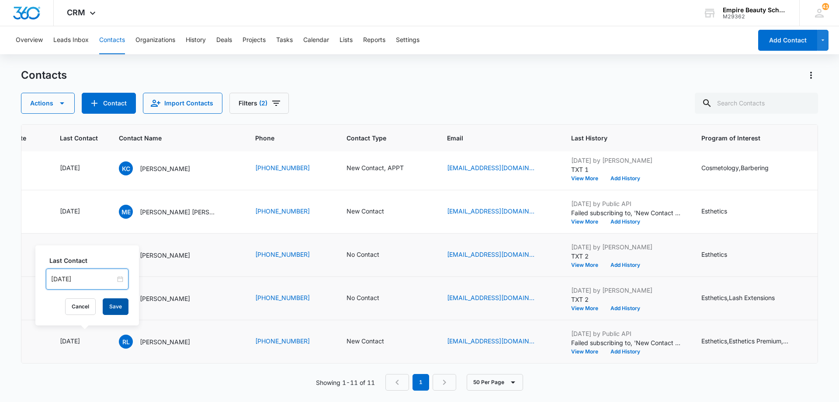
click at [108, 309] on button "Save" at bounding box center [116, 306] width 26 height 17
click at [624, 349] on button "Add History" at bounding box center [626, 351] width 42 height 5
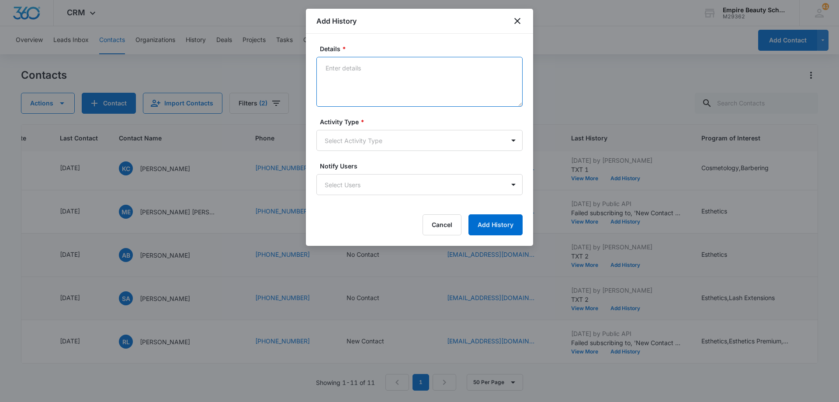
click at [406, 88] on textarea "Details *" at bounding box center [420, 82] width 206 height 50
type textarea "LVM 1"
click at [389, 147] on body "CRM Apps Forms CRM Email Shop Payments POS Files Brand Settings Empire Beauty S…" at bounding box center [419, 201] width 839 height 402
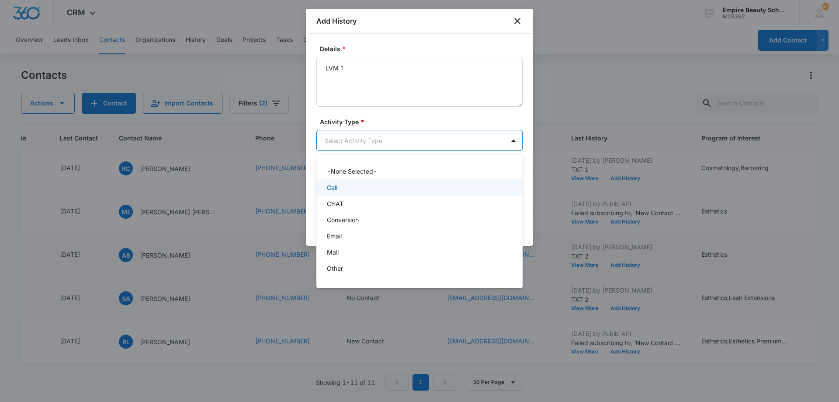
click at [382, 182] on div "Call" at bounding box center [420, 187] width 206 height 16
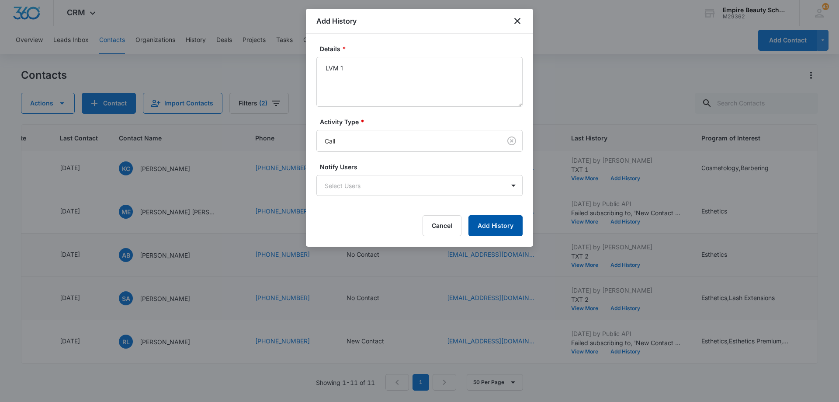
click at [496, 223] on button "Add History" at bounding box center [496, 225] width 54 height 21
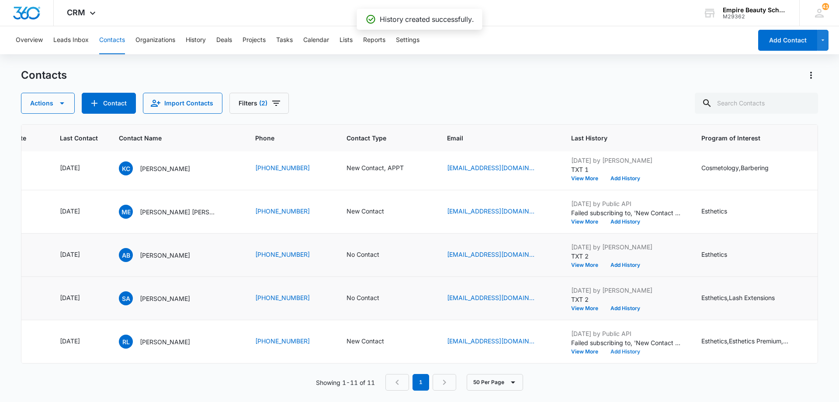
click at [617, 349] on button "Add History" at bounding box center [626, 351] width 42 height 5
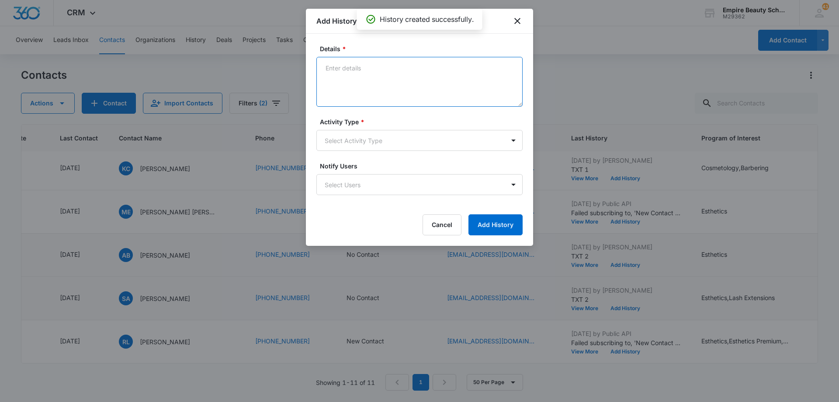
click at [386, 82] on textarea "Details *" at bounding box center [420, 82] width 206 height 50
type textarea "EM 1"
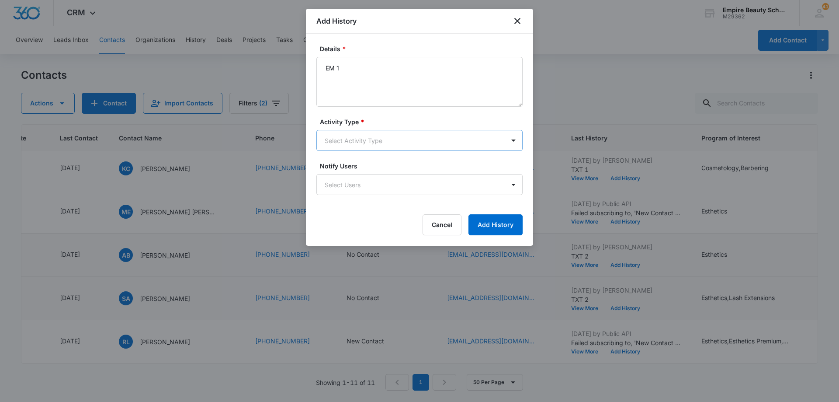
click at [386, 141] on body "CRM Apps Forms CRM Email Shop Payments POS Files Brand Settings Empire Beauty S…" at bounding box center [419, 201] width 839 height 402
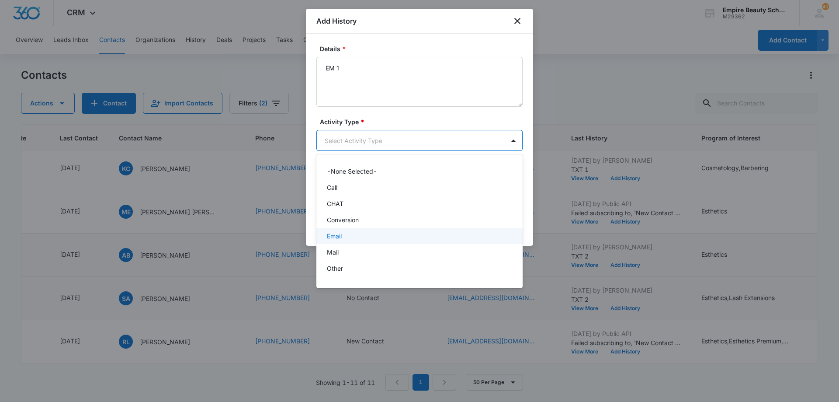
click at [385, 232] on div "Email" at bounding box center [419, 235] width 184 height 9
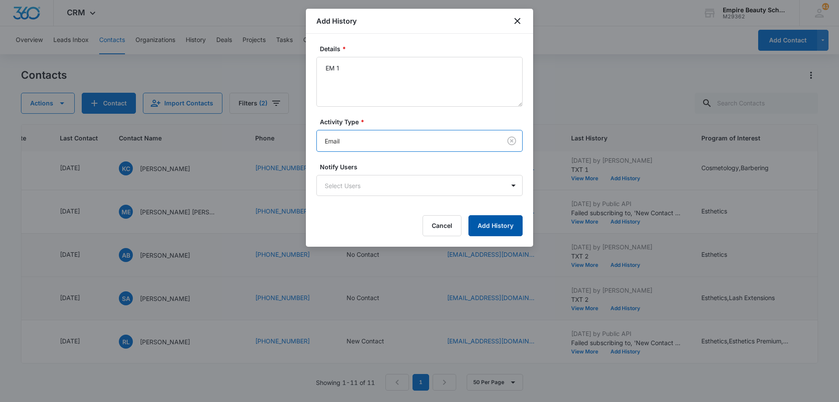
click at [494, 224] on button "Add History" at bounding box center [496, 225] width 54 height 21
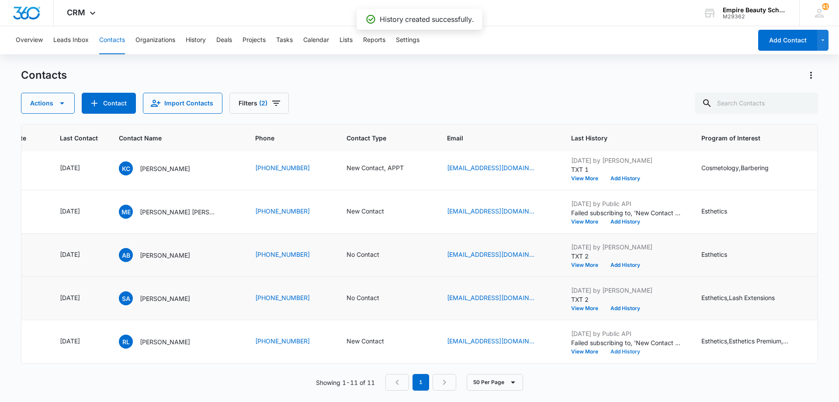
click at [616, 349] on button "Add History" at bounding box center [626, 351] width 42 height 5
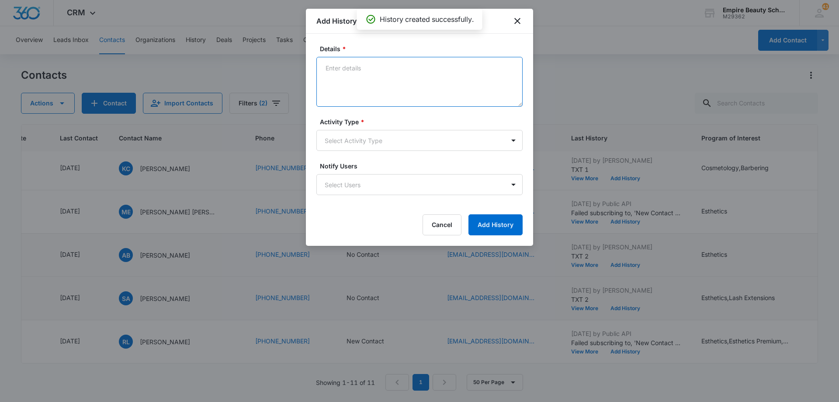
click at [395, 74] on textarea "Details *" at bounding box center [420, 82] width 206 height 50
type textarea "TXT 1"
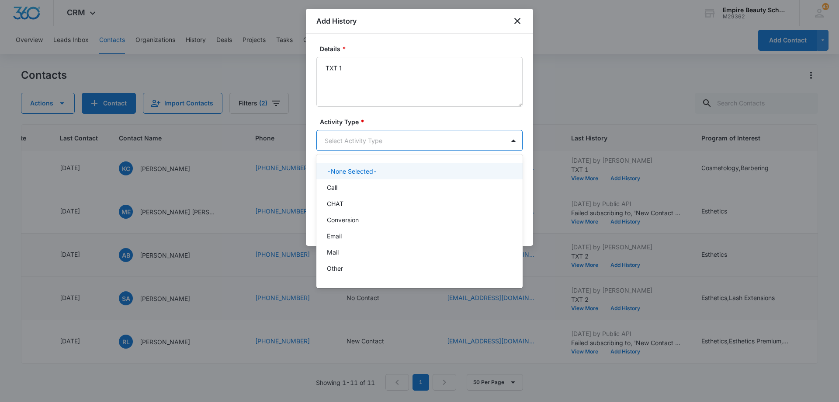
click at [380, 145] on body "CRM Apps Forms CRM Email Shop Payments POS Files Brand Settings Empire Beauty S…" at bounding box center [419, 201] width 839 height 402
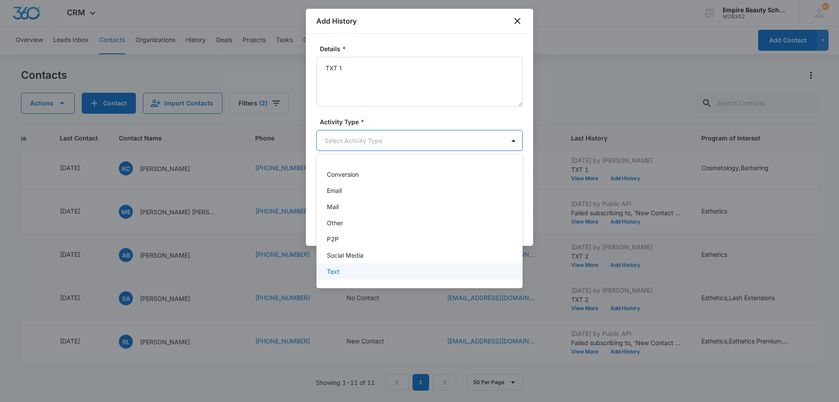
click at [376, 270] on div "Text" at bounding box center [419, 271] width 184 height 9
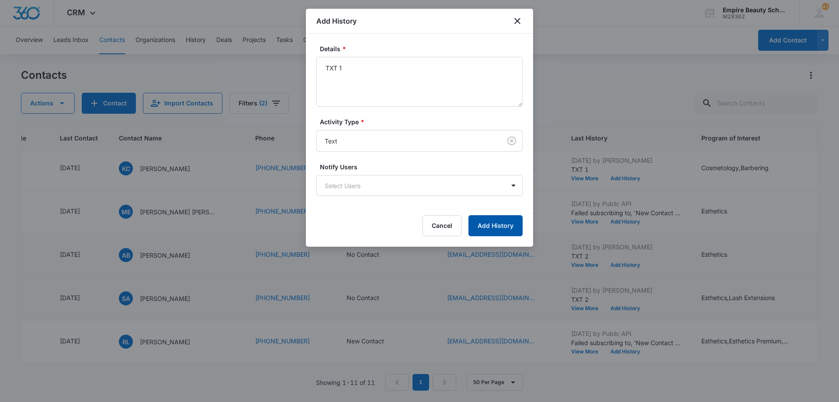
click at [484, 227] on button "Add History" at bounding box center [496, 225] width 54 height 21
